Goal: Navigation & Orientation: Understand site structure

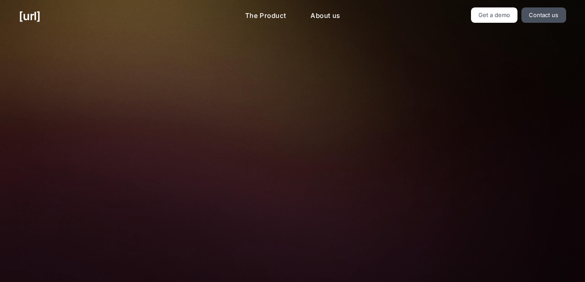
click at [496, 13] on link "Get a demo" at bounding box center [494, 14] width 47 height 15
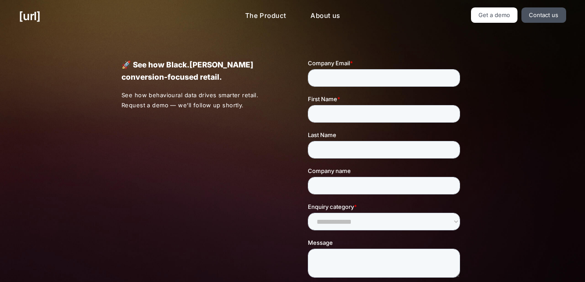
click at [492, 14] on link "Get a demo" at bounding box center [494, 14] width 47 height 15
click at [493, 14] on link "Get a demo" at bounding box center [494, 14] width 47 height 15
click at [273, 9] on link "The Product" at bounding box center [265, 15] width 55 height 17
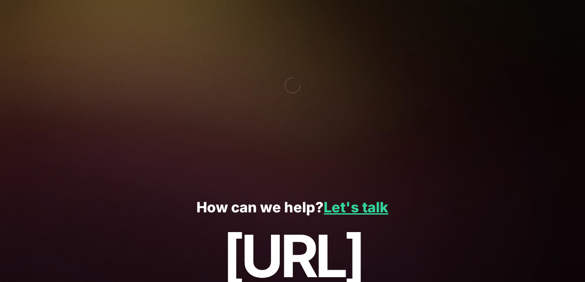
scroll to position [1565, 0]
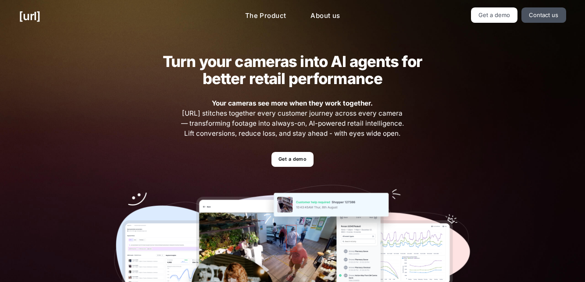
click at [325, 14] on link "About us" at bounding box center [324, 15] width 43 height 17
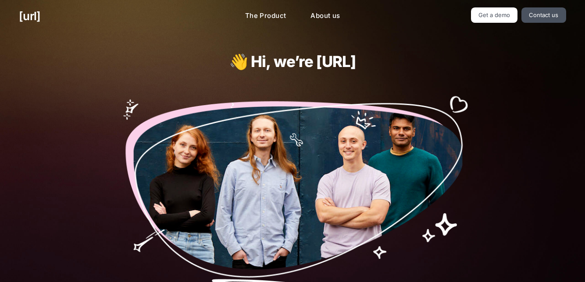
click at [487, 11] on link "Get a demo" at bounding box center [494, 14] width 47 height 15
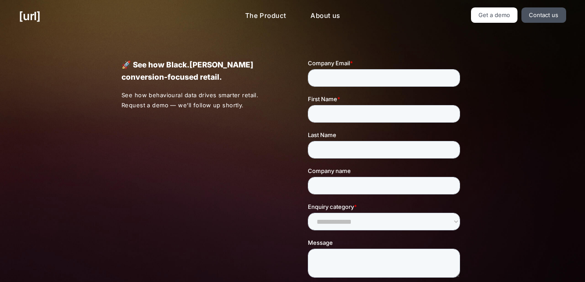
click at [546, 10] on link "Contact us" at bounding box center [543, 14] width 45 height 15
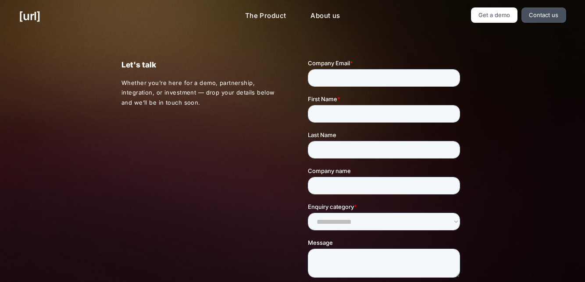
click at [39, 16] on link "[URL]" at bounding box center [29, 15] width 21 height 17
